Goal: Transaction & Acquisition: Purchase product/service

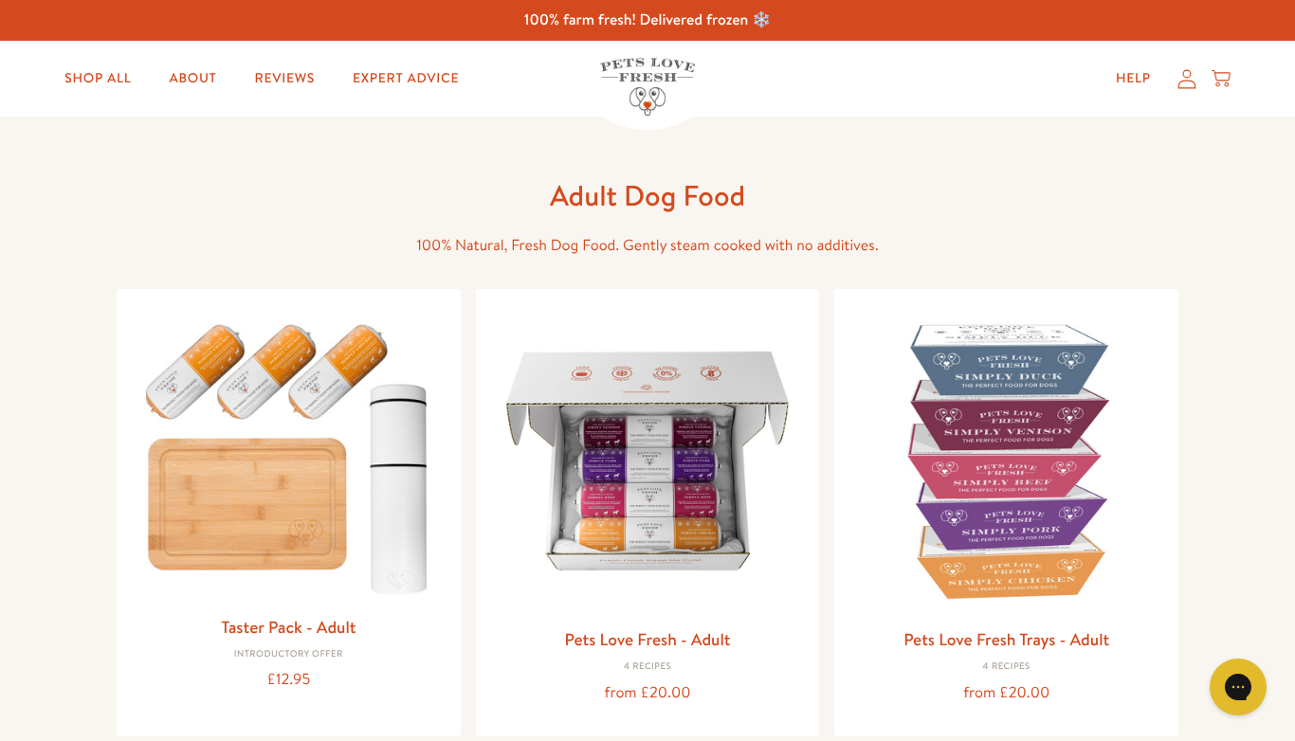
click at [946, 643] on link "Pets Love Fresh Trays - Adult" at bounding box center [1006, 639] width 206 height 24
click at [236, 462] on img at bounding box center [289, 454] width 314 height 300
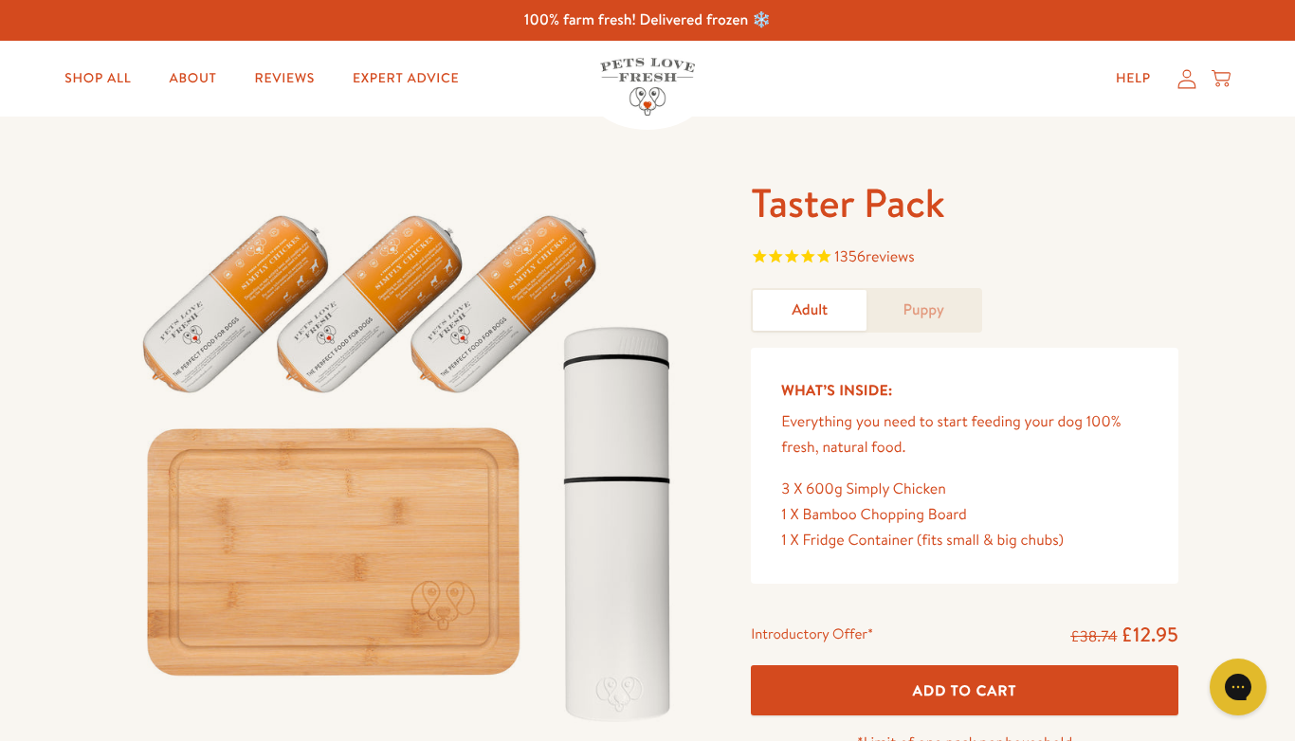
click at [97, 67] on link "Shop All" at bounding box center [97, 79] width 97 height 38
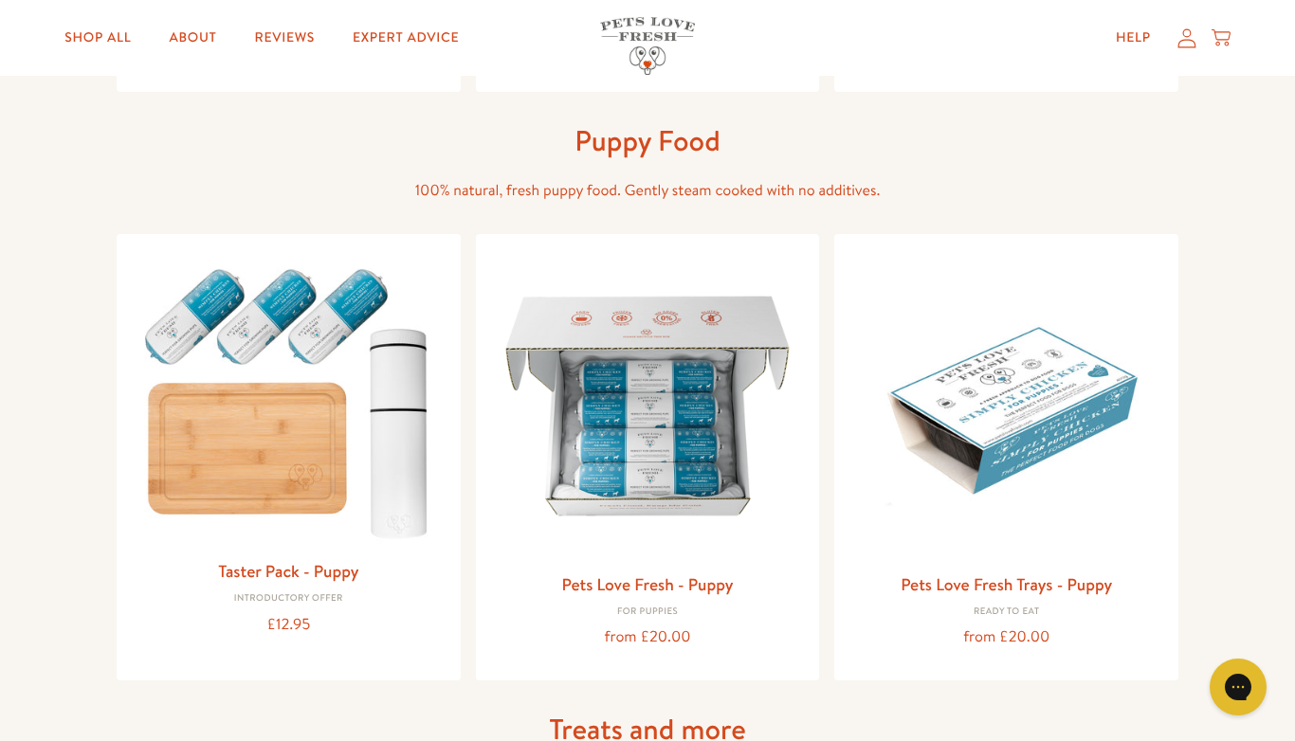
scroll to position [631, 0]
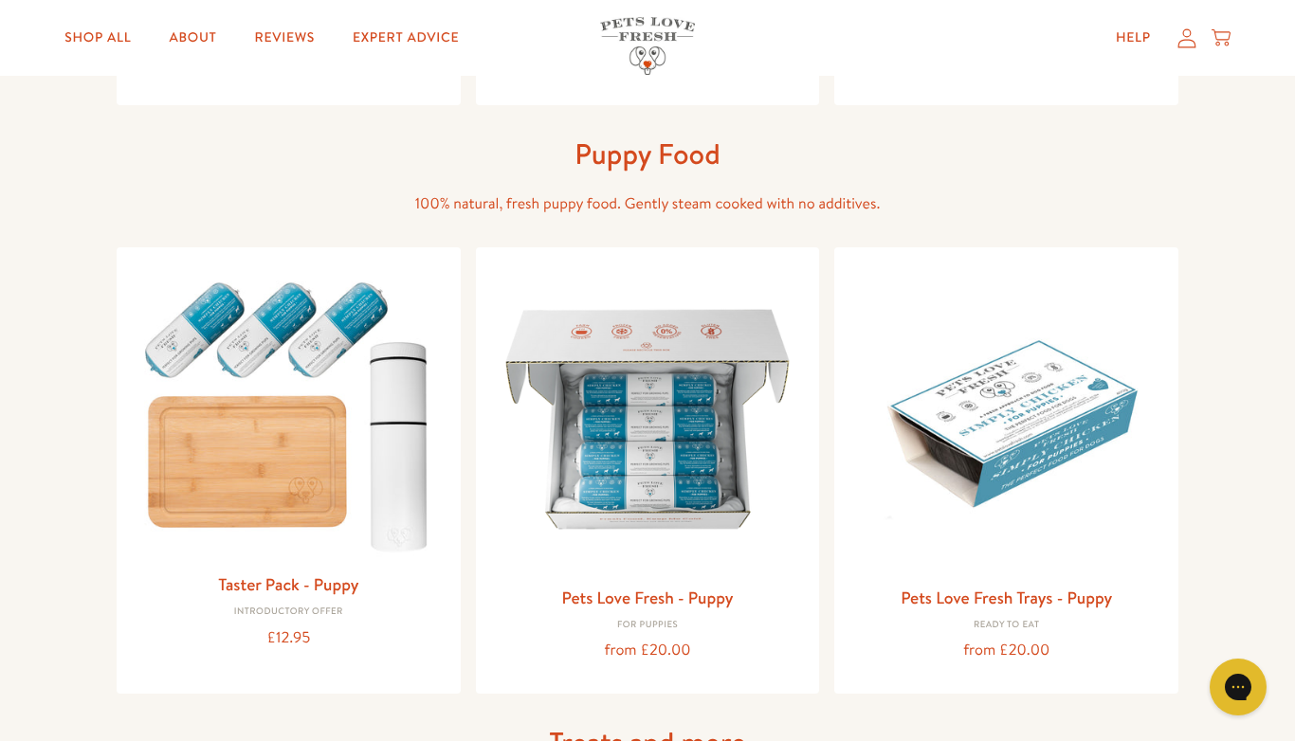
click at [208, 462] on img at bounding box center [289, 413] width 314 height 300
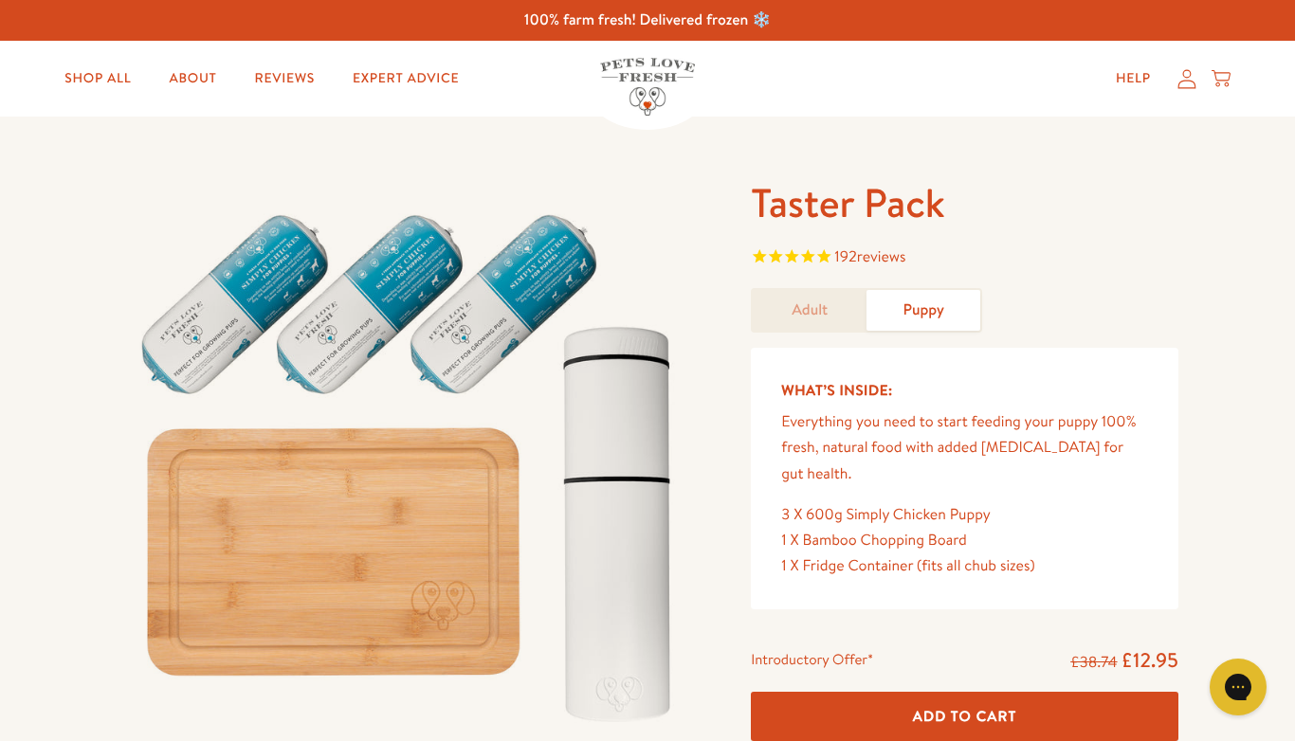
click at [809, 318] on link "Adult" at bounding box center [809, 310] width 114 height 41
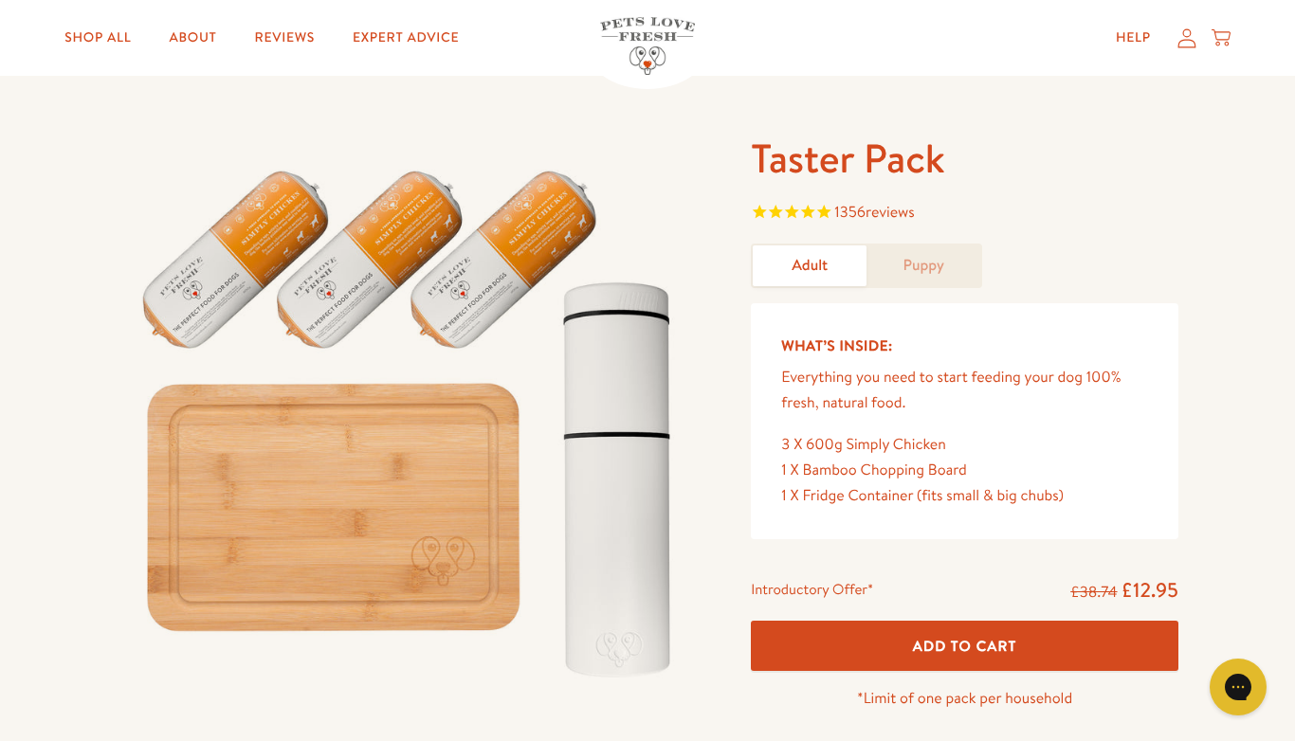
scroll to position [16, 0]
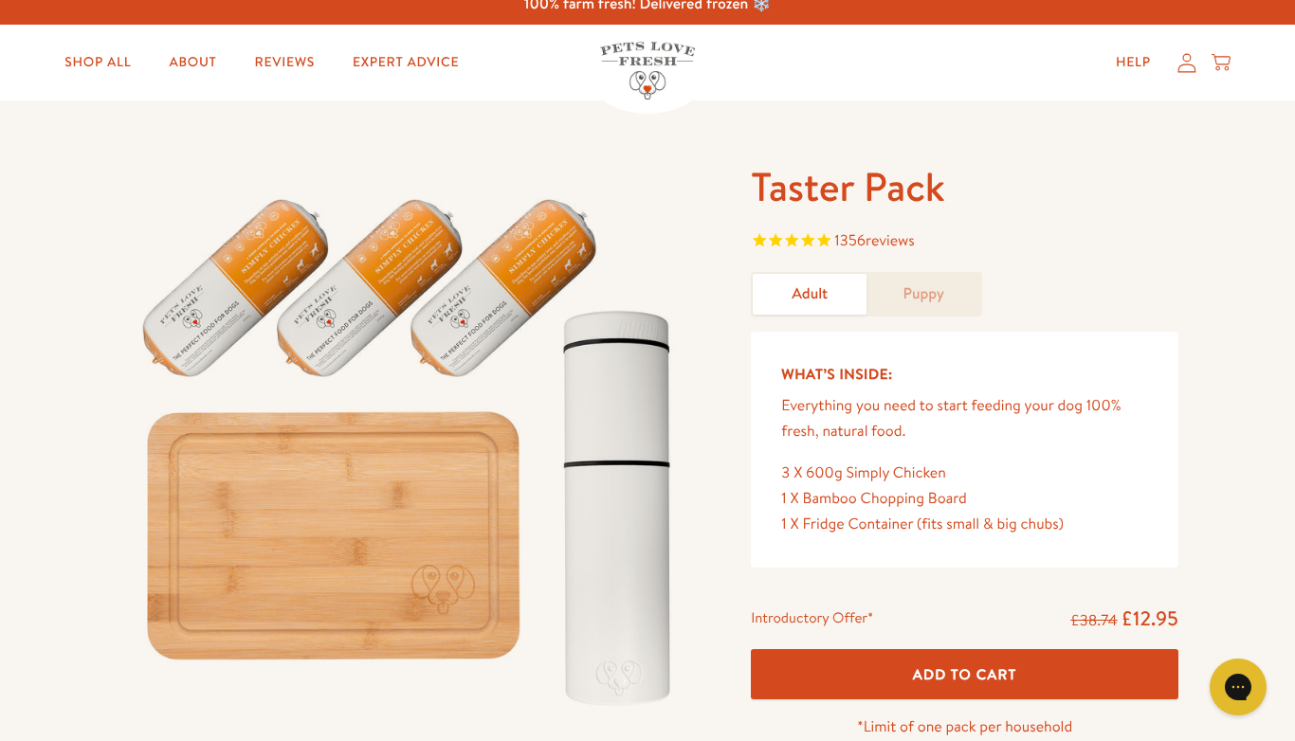
click at [842, 675] on button "Add To Cart" at bounding box center [964, 674] width 427 height 50
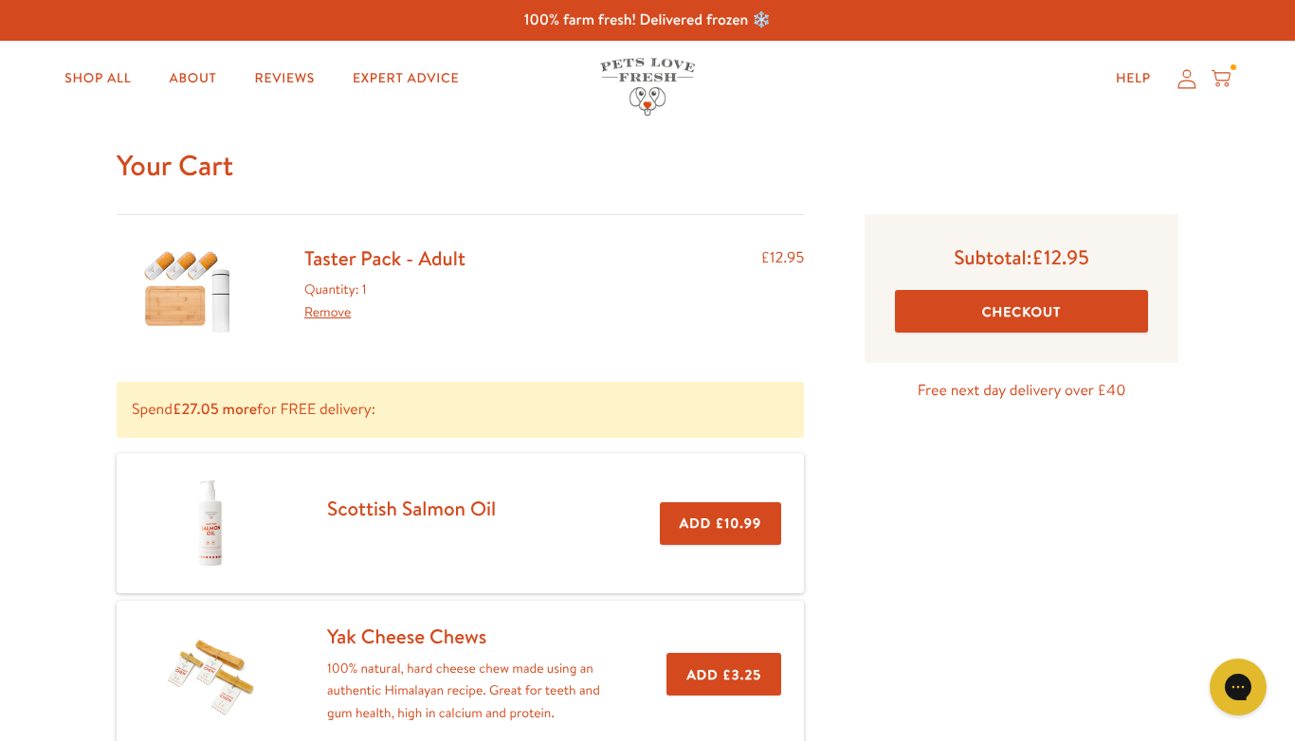
click at [929, 321] on button "Checkout" at bounding box center [1021, 311] width 253 height 43
